Goal: Task Accomplishment & Management: Manage account settings

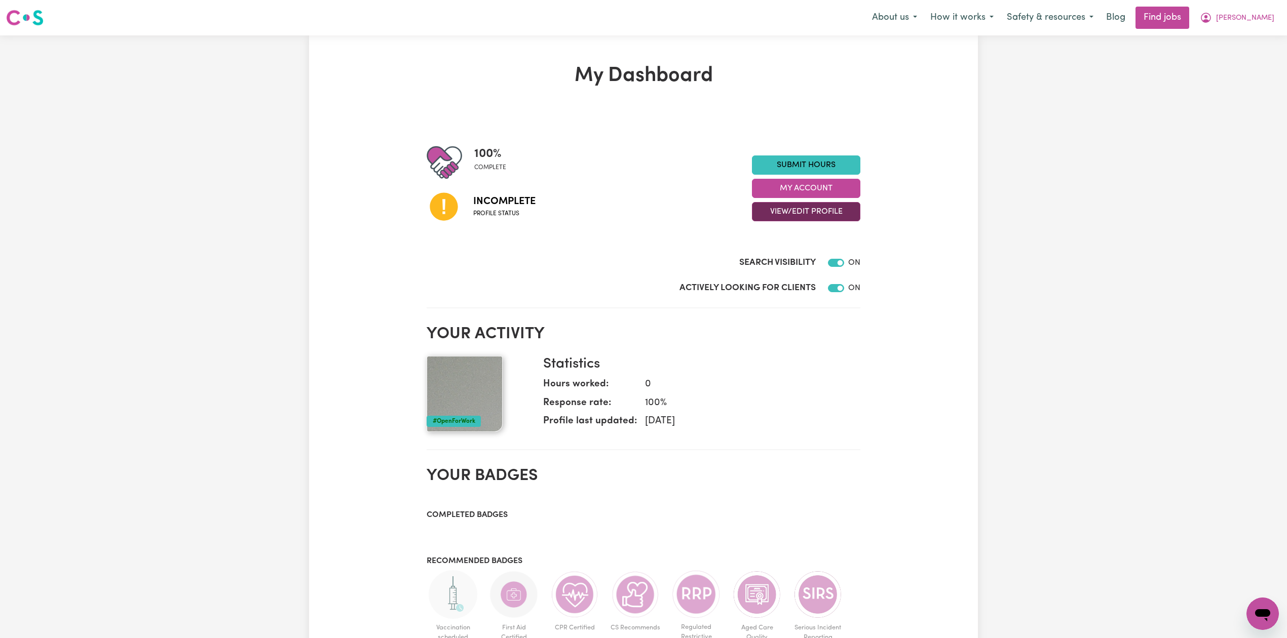
click at [781, 216] on button "View/Edit Profile" at bounding box center [806, 211] width 108 height 19
click at [762, 260] on link "Edit Profile" at bounding box center [799, 258] width 95 height 20
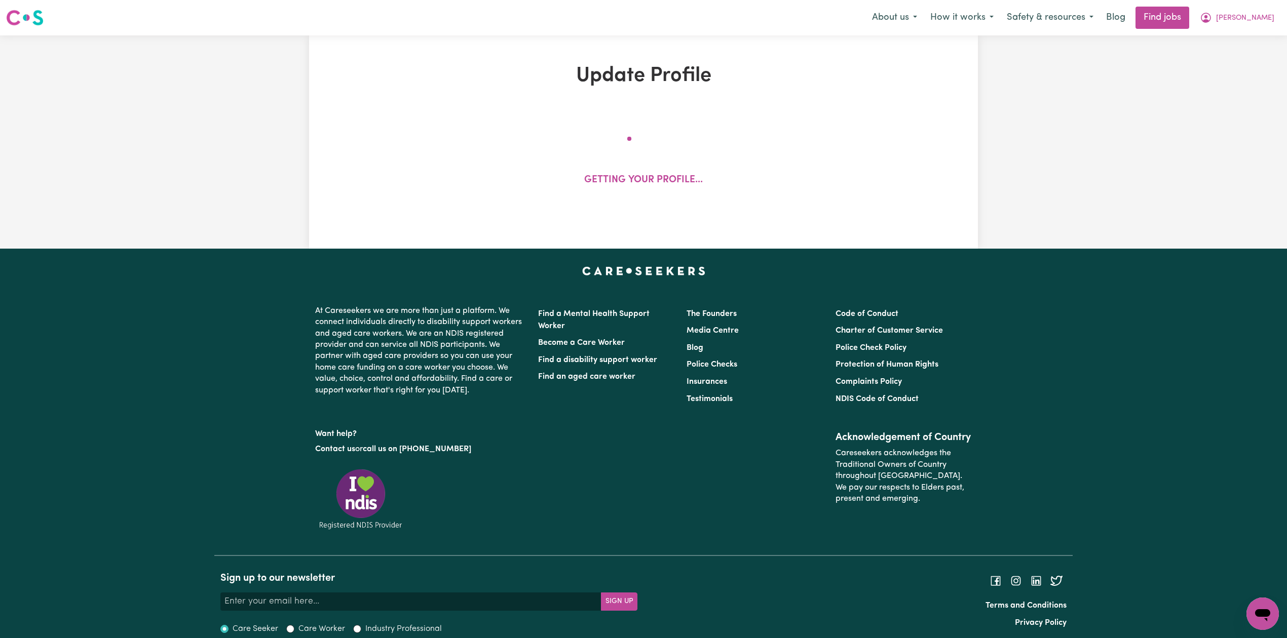
select select "[DEMOGRAPHIC_DATA]"
select select "Student Visa"
select select "Studying a healthcare related degree or qualification"
select select "37"
select select "45"
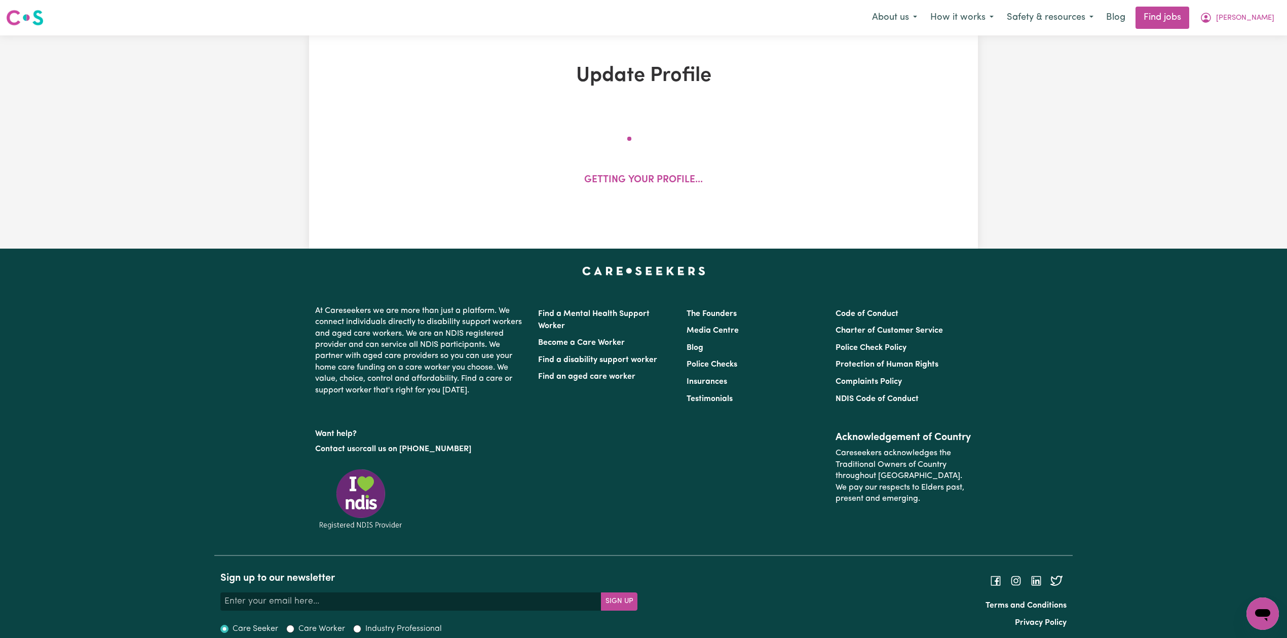
select select "47"
select select "70"
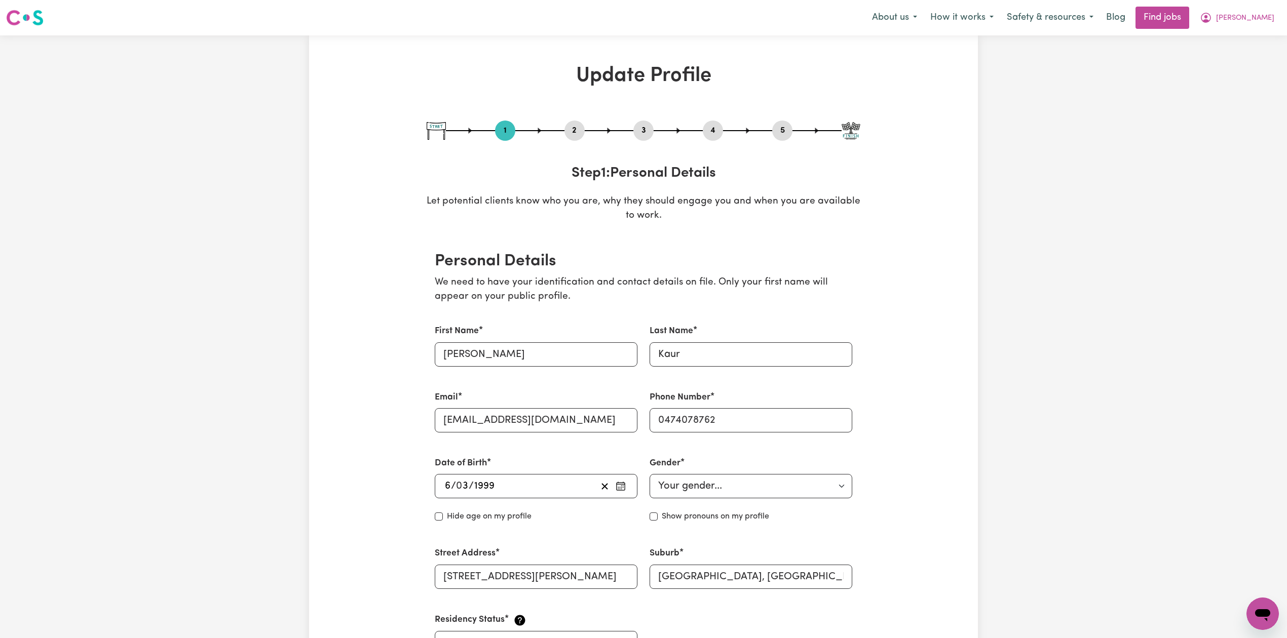
click at [577, 128] on button "2" at bounding box center [574, 130] width 20 height 13
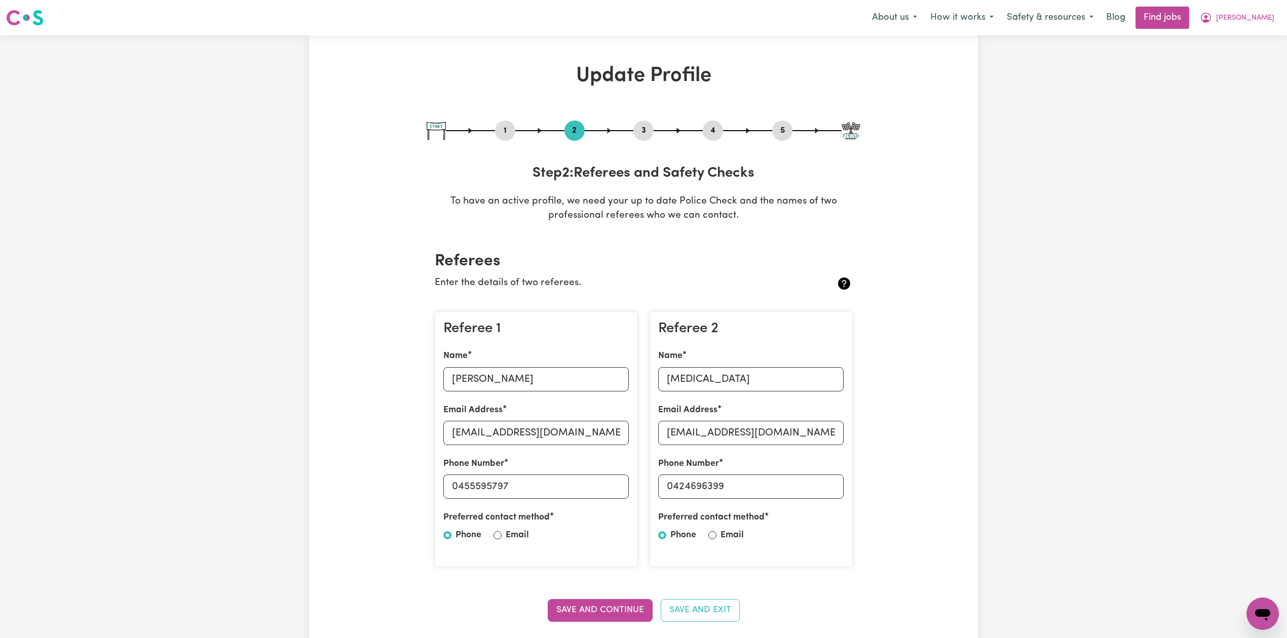
scroll to position [135, 0]
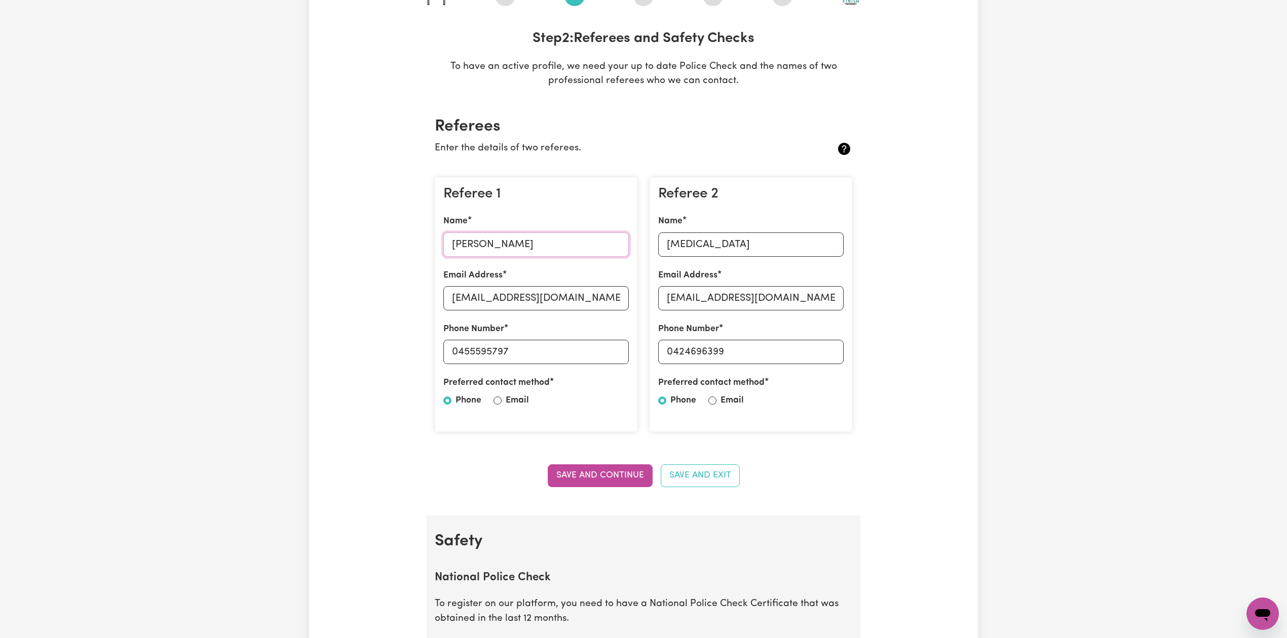
click at [474, 248] on input "[PERSON_NAME]" at bounding box center [535, 245] width 185 height 24
click at [511, 291] on input "[EMAIL_ADDRESS][DOMAIN_NAME]" at bounding box center [535, 298] width 185 height 24
drag, startPoint x: 459, startPoint y: 356, endPoint x: 584, endPoint y: 363, distance: 124.9
click at [584, 363] on input "0455595797" at bounding box center [535, 352] width 185 height 24
click at [691, 244] on input "[MEDICAL_DATA]" at bounding box center [750, 245] width 185 height 24
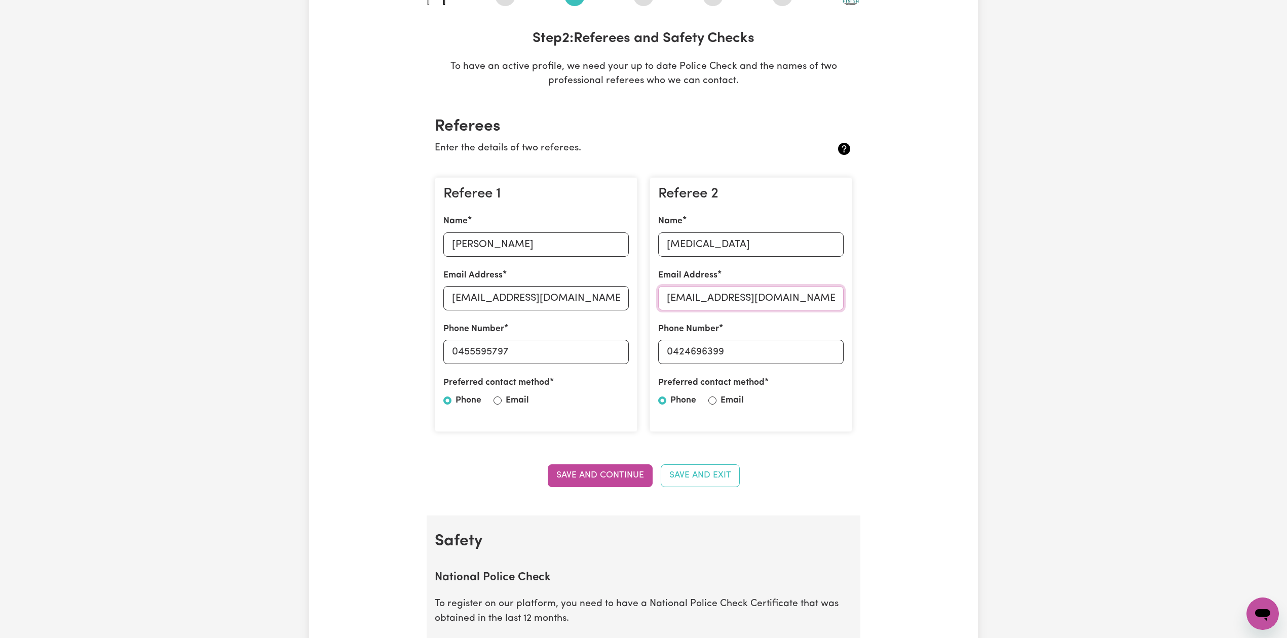
click at [668, 309] on input "[EMAIL_ADDRESS][DOMAIN_NAME]" at bounding box center [750, 298] width 185 height 24
click at [682, 353] on input "0424696399" at bounding box center [750, 352] width 185 height 24
click at [669, 351] on input "0424696399" at bounding box center [750, 352] width 185 height 24
drag, startPoint x: 675, startPoint y: 351, endPoint x: 880, endPoint y: 371, distance: 205.7
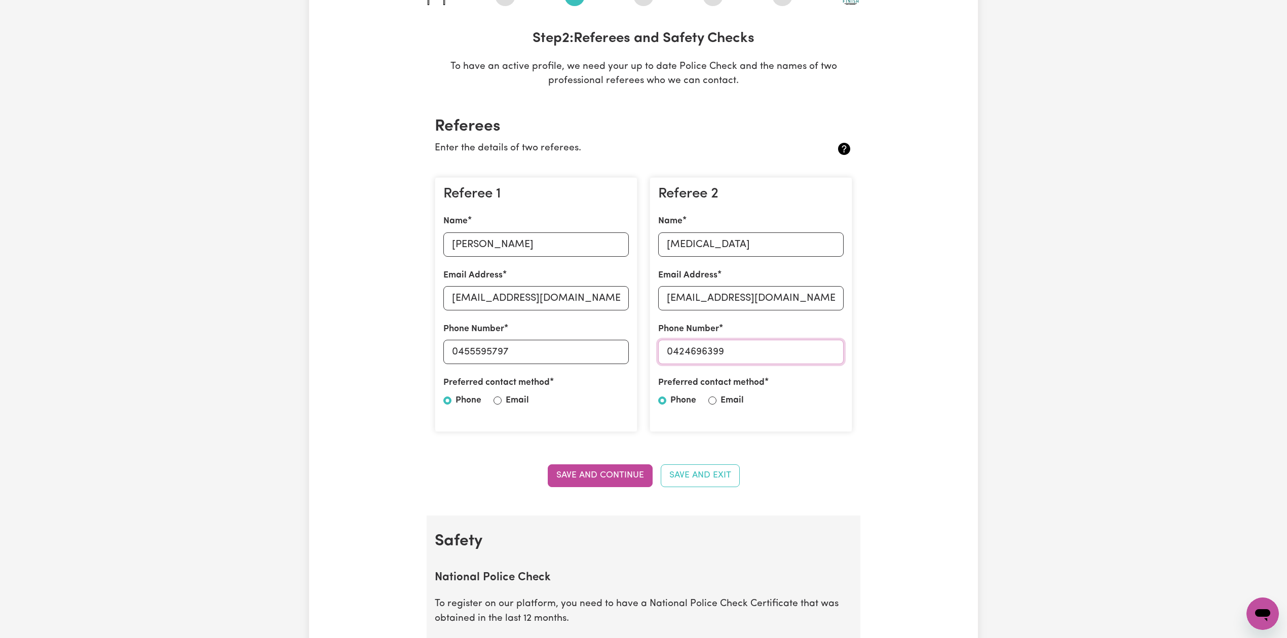
scroll to position [0, 0]
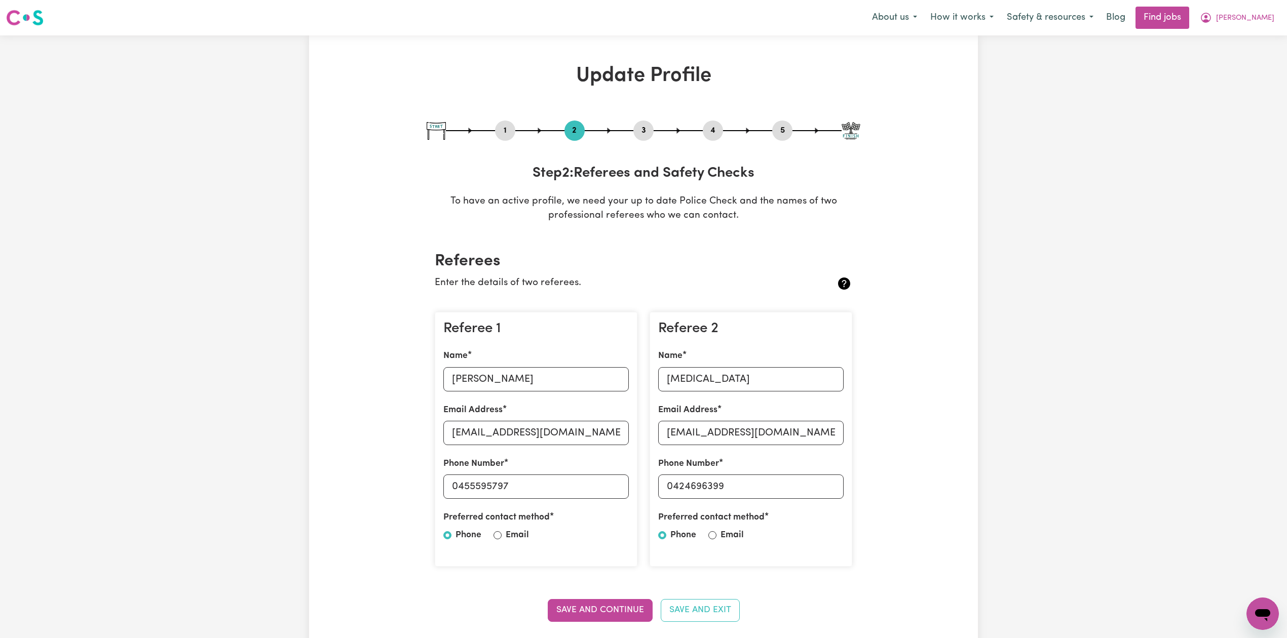
click at [779, 127] on button "5" at bounding box center [782, 130] width 20 height 13
select select "I am providing services privately on my own"
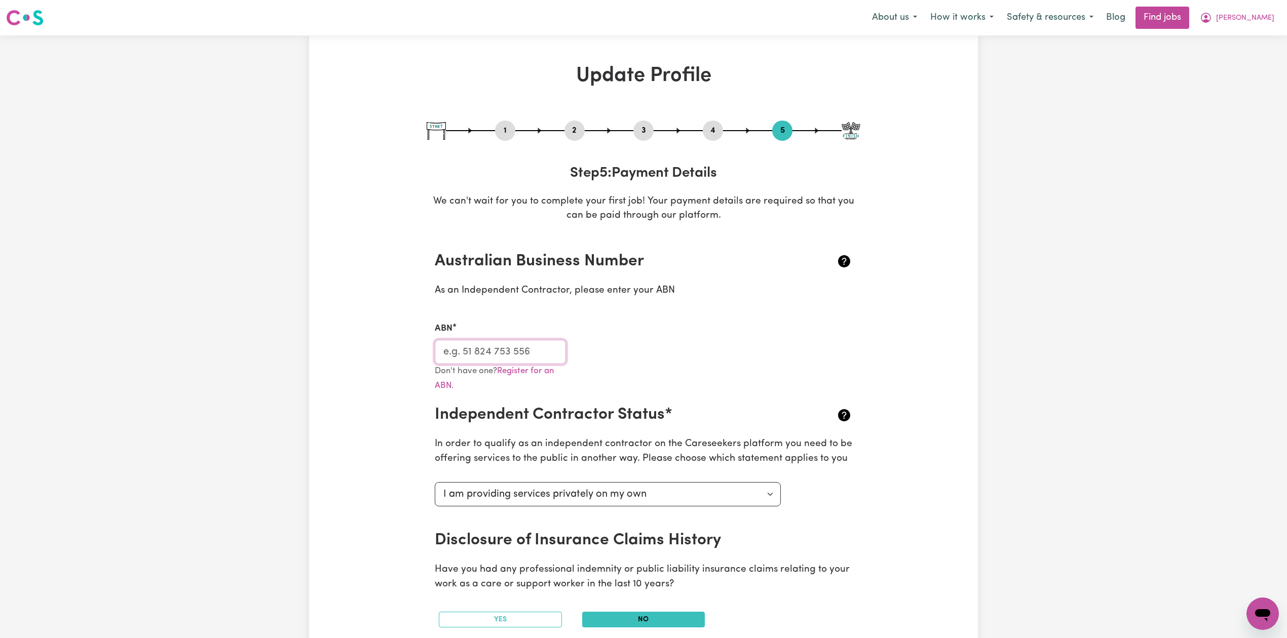
drag, startPoint x: 512, startPoint y: 349, endPoint x: 503, endPoint y: 342, distance: 10.5
click at [512, 349] on input "ABN" at bounding box center [500, 352] width 131 height 24
drag, startPoint x: 1270, startPoint y: 41, endPoint x: 1264, endPoint y: 28, distance: 13.6
click at [1269, 41] on div "Update Profile 1 2 3 4 5 Step 5 : Payment Details We can't wait for you to comp…" at bounding box center [643, 560] width 1287 height 1051
click at [1264, 20] on span "[PERSON_NAME]" at bounding box center [1245, 18] width 58 height 11
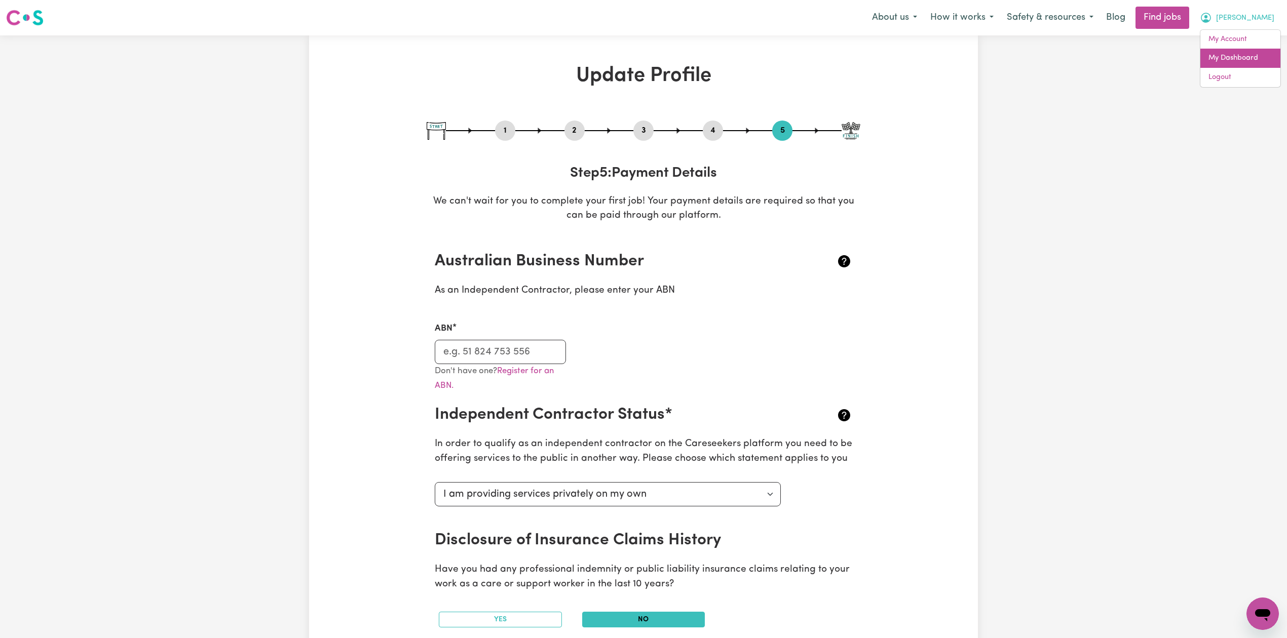
click at [1249, 55] on link "My Dashboard" at bounding box center [1240, 58] width 80 height 19
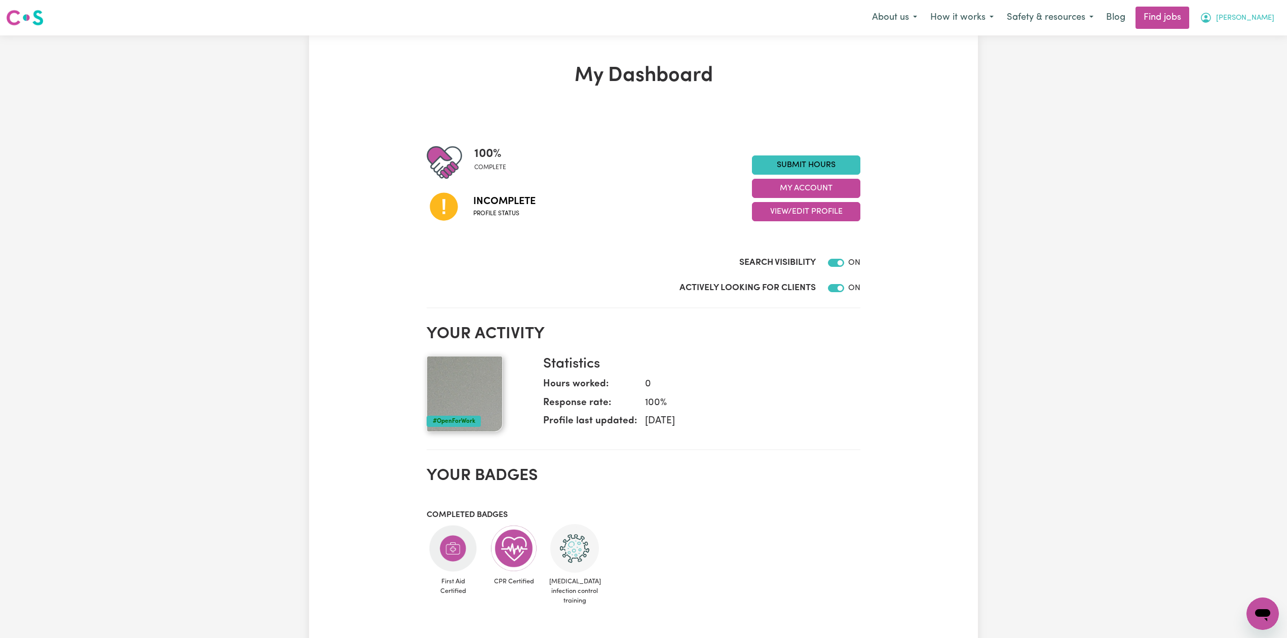
click at [1251, 15] on span "[PERSON_NAME]" at bounding box center [1245, 18] width 58 height 11
click at [1235, 75] on link "Logout" at bounding box center [1240, 77] width 80 height 19
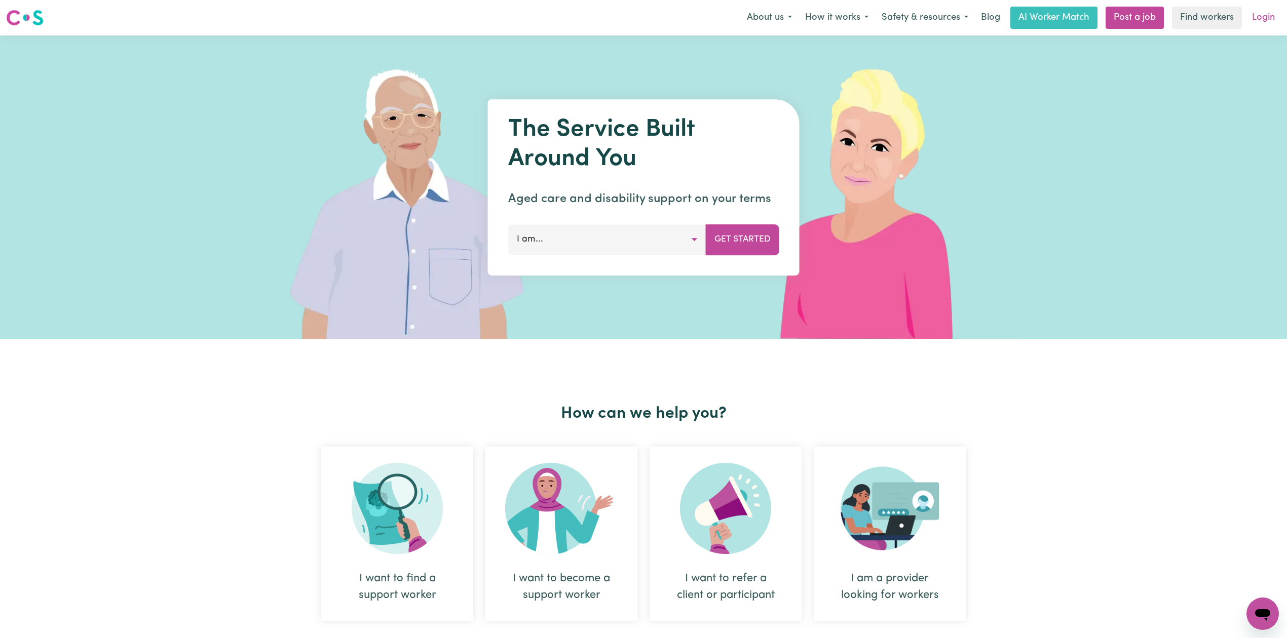
click at [1265, 9] on link "Login" at bounding box center [1263, 18] width 35 height 22
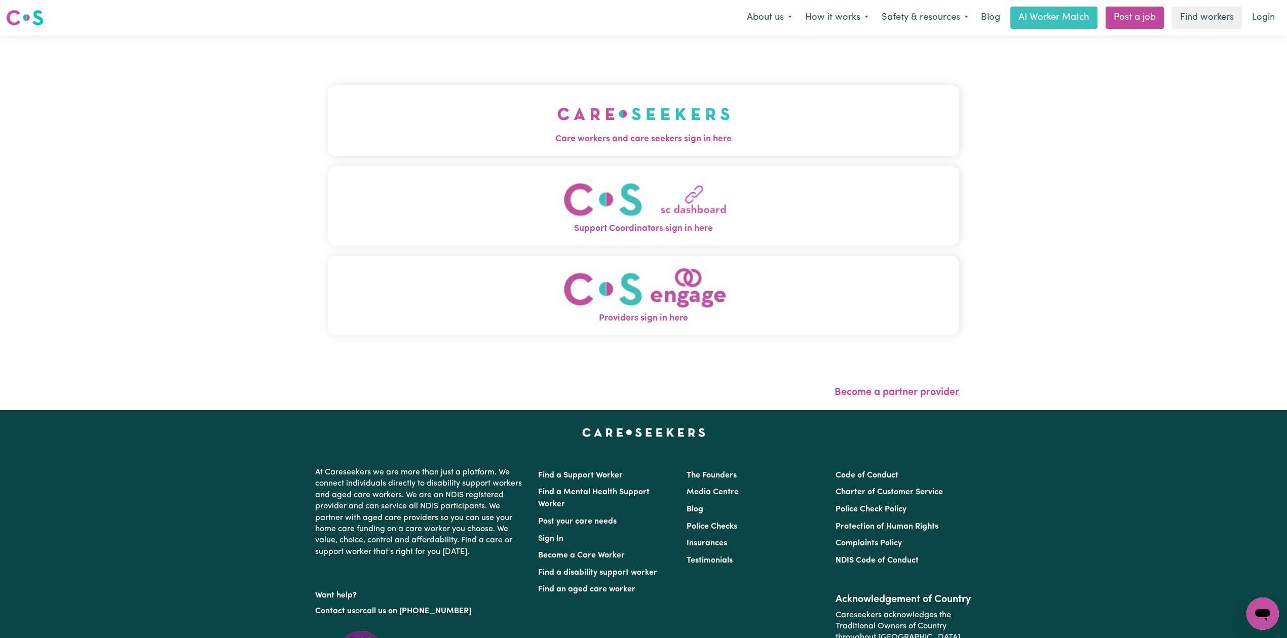
click at [566, 85] on button "Care workers and care seekers sign in here" at bounding box center [643, 120] width 631 height 71
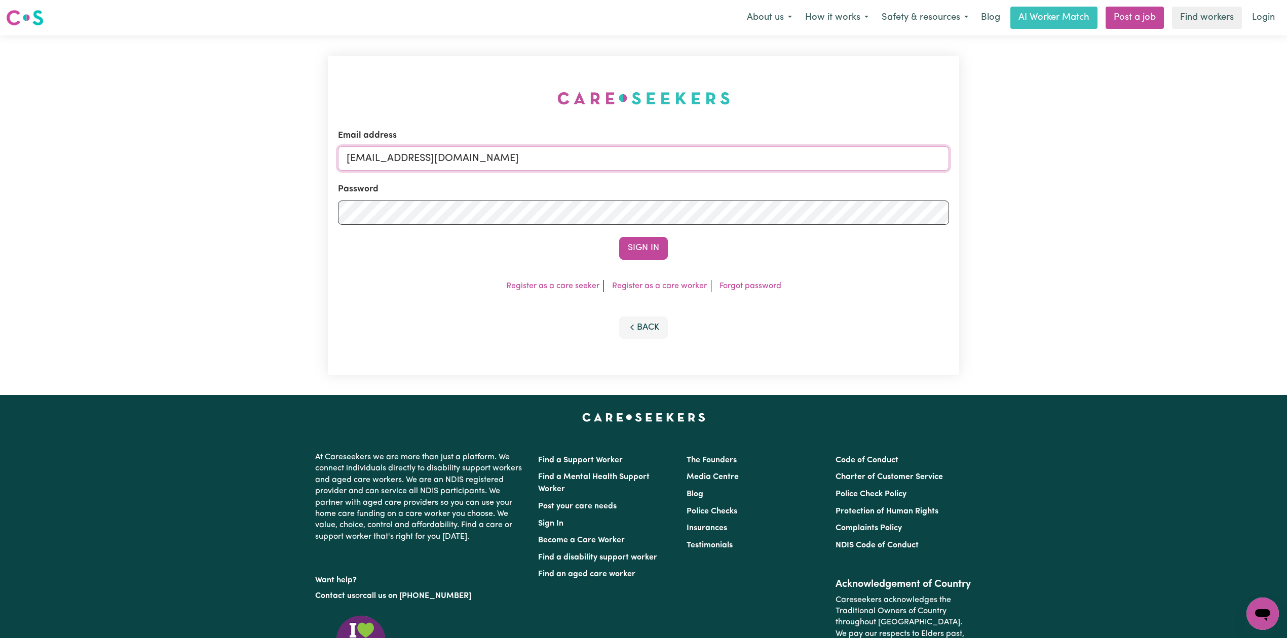
click at [517, 166] on input "[EMAIL_ADDRESS][DOMAIN_NAME]" at bounding box center [643, 158] width 611 height 24
drag, startPoint x: 400, startPoint y: 161, endPoint x: 777, endPoint y: 181, distance: 377.4
click at [777, 181] on form "Email address Superuser~[EMAIL_ADDRESS][DOMAIN_NAME] Password Sign In" at bounding box center [643, 194] width 611 height 131
type input "Superuser~[EMAIL_ADDRESS][DOMAIN_NAME]"
click at [635, 249] on button "Sign In" at bounding box center [643, 248] width 49 height 22
